Goal: Download file/media

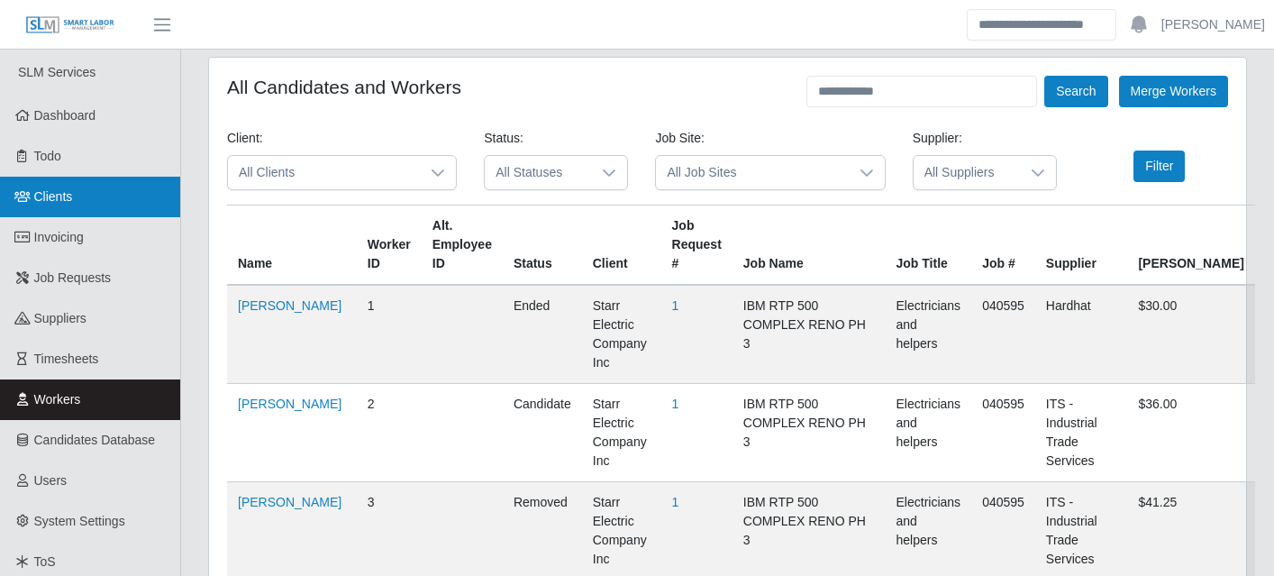
click at [83, 196] on link "Clients" at bounding box center [90, 197] width 180 height 41
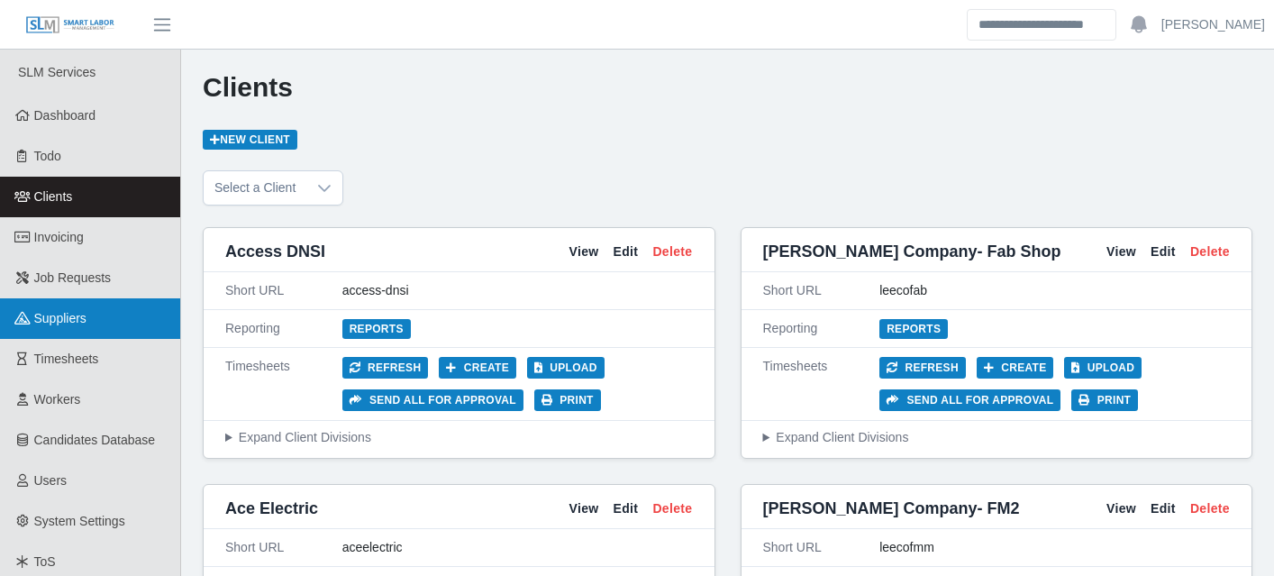
click at [56, 306] on link "Suppliers" at bounding box center [90, 318] width 180 height 41
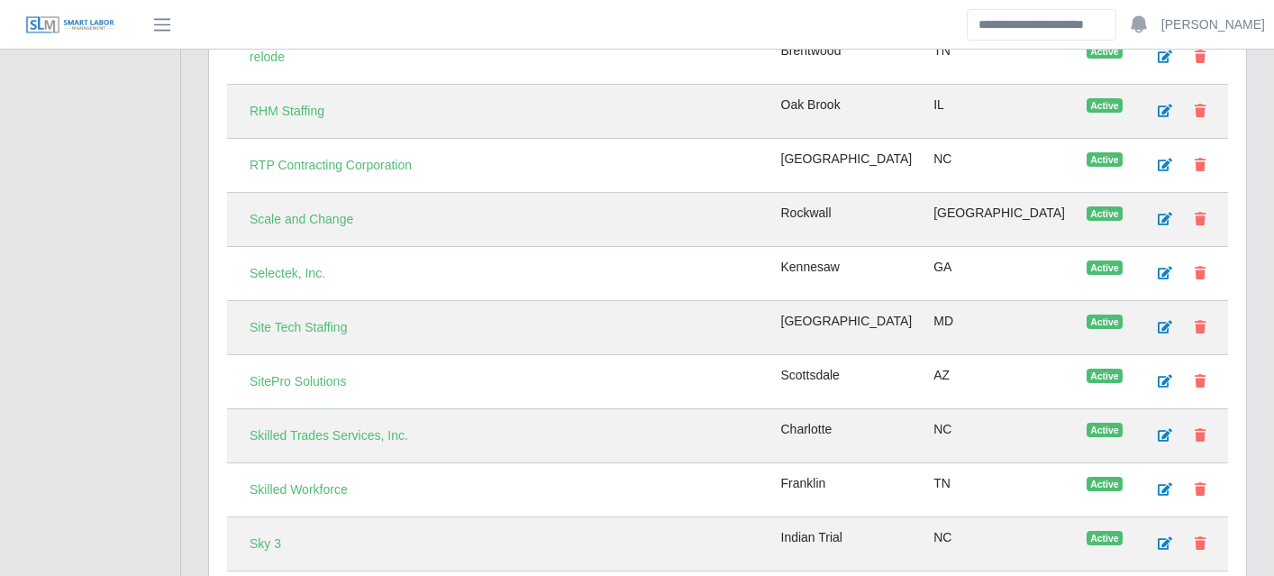
scroll to position [4797, 0]
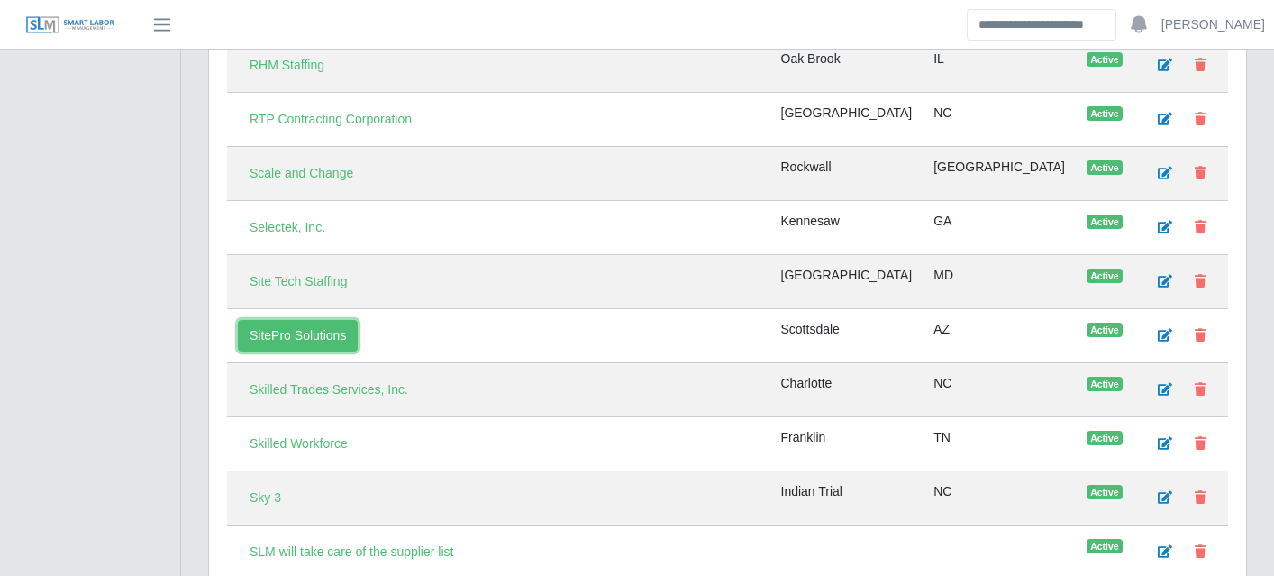
click at [305, 337] on link "SitePro Solutions" at bounding box center [298, 336] width 120 height 32
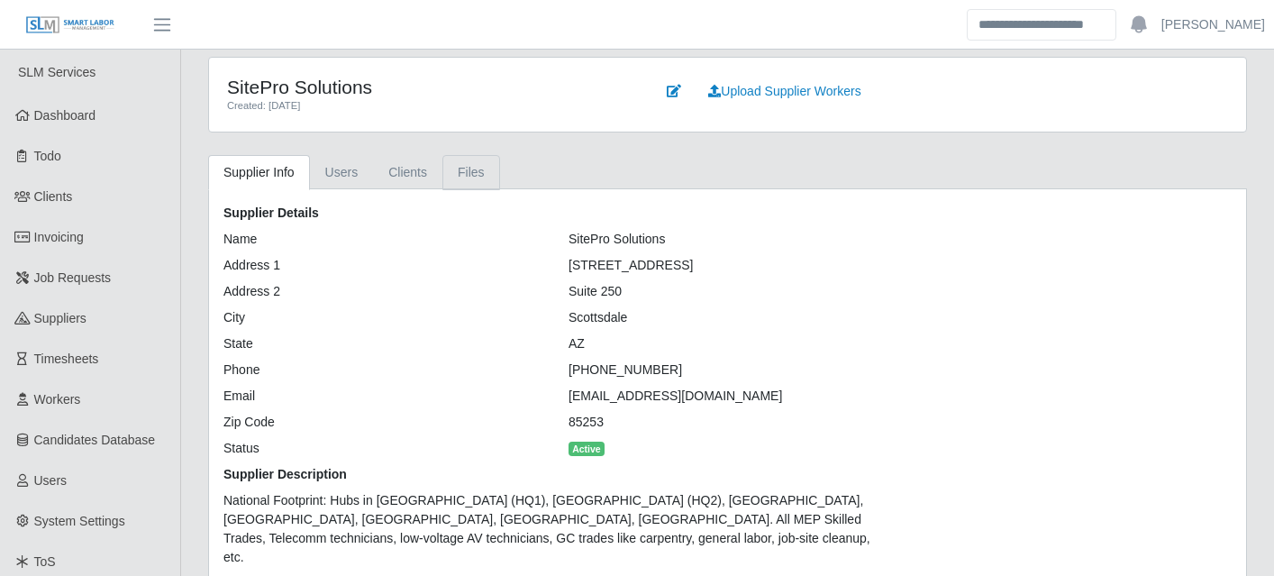
click at [468, 169] on link "Files" at bounding box center [472, 172] width 58 height 35
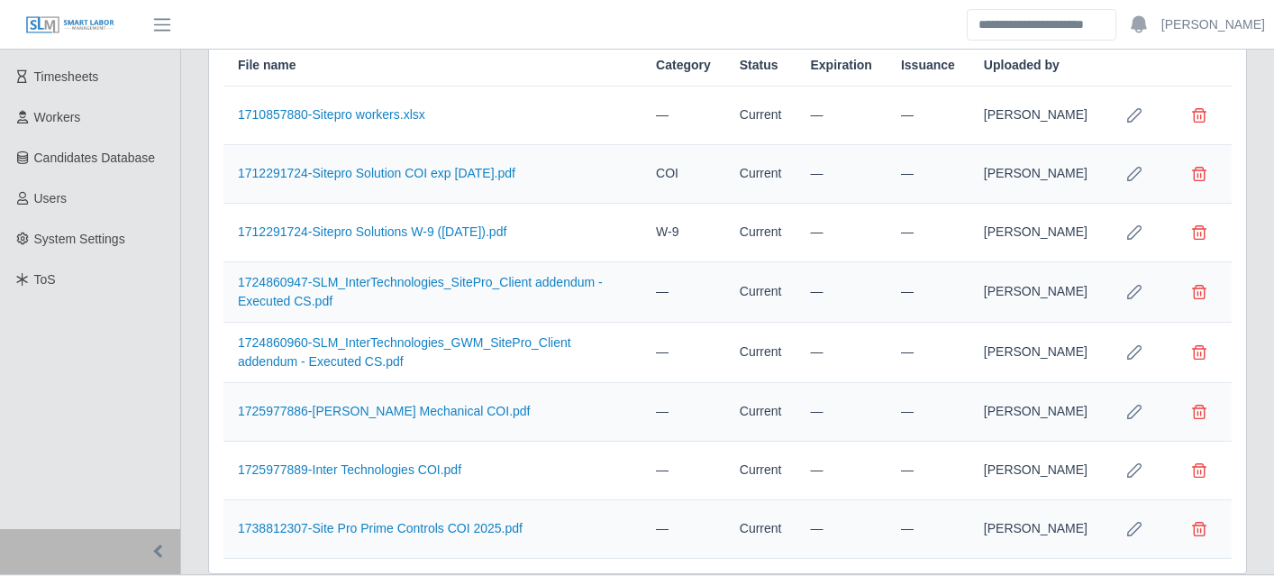
scroll to position [329, 0]
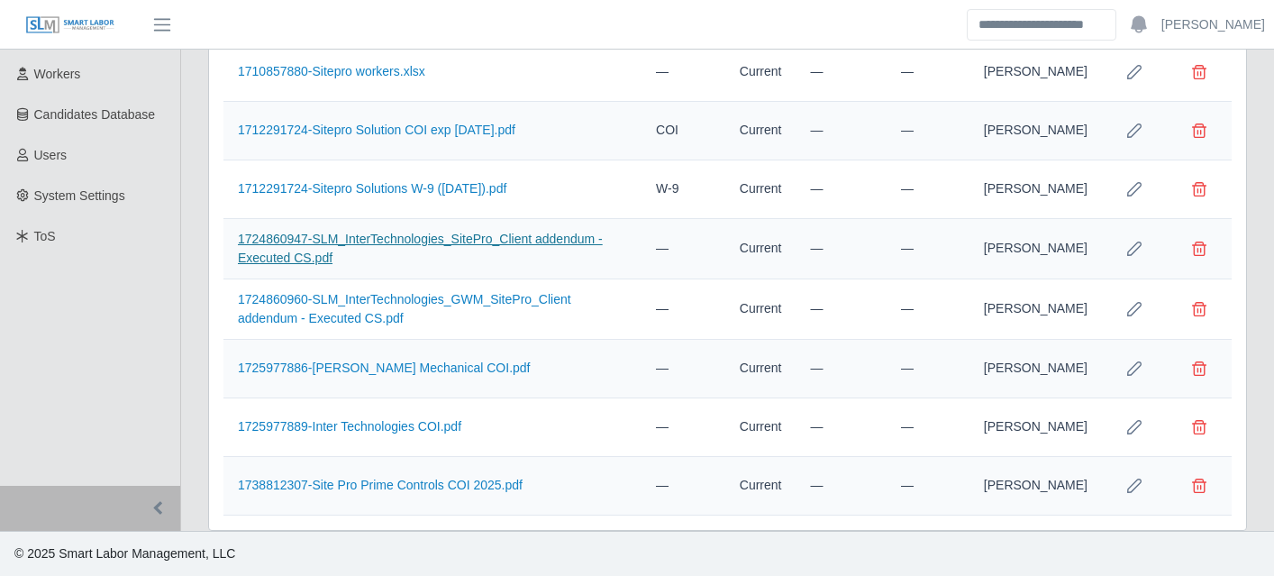
click at [471, 242] on link "1724860947-SLM_InterTechnologies_SitePro_Client addendum - Executed CS.pdf" at bounding box center [420, 248] width 365 height 33
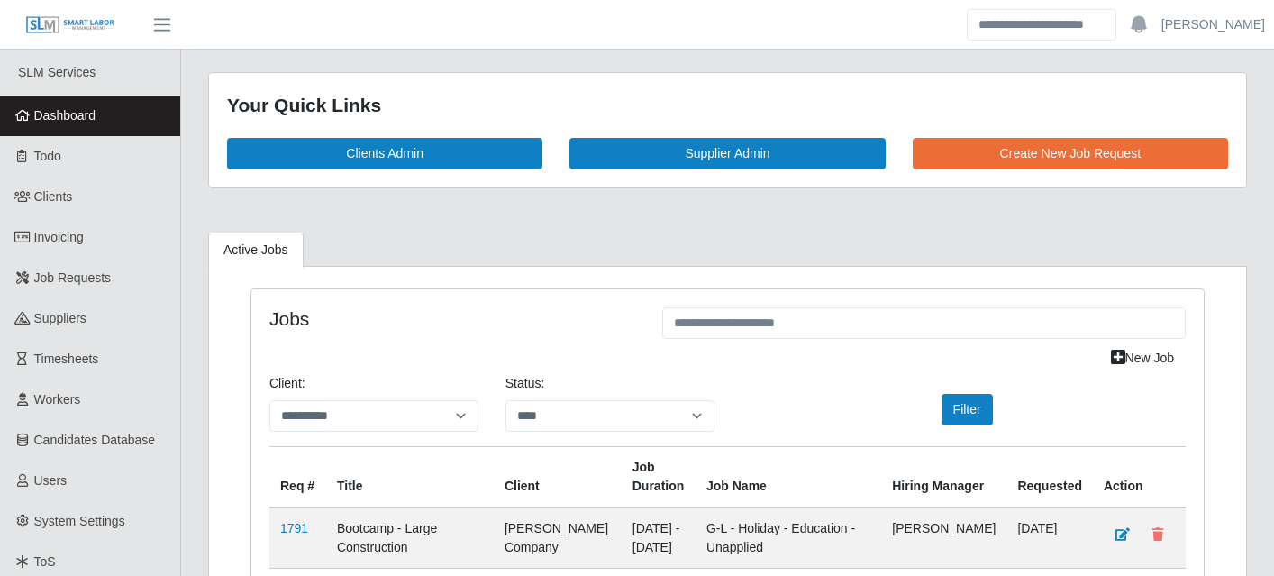
select select "****"
